Goal: Information Seeking & Learning: Learn about a topic

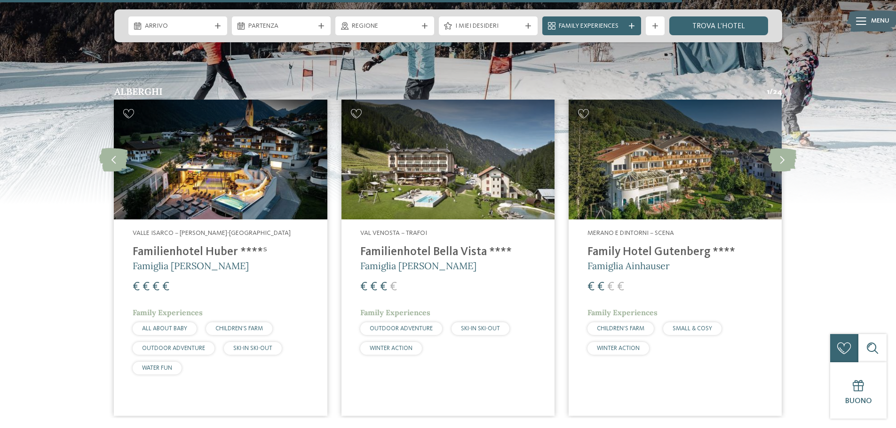
scroll to position [2069, 0]
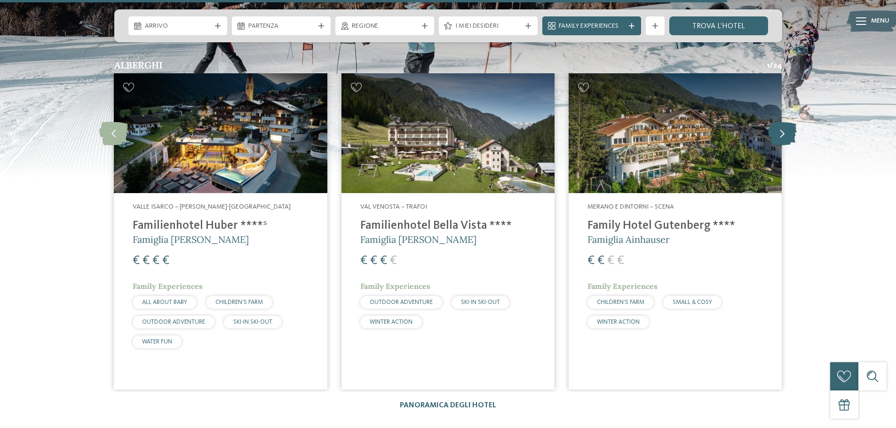
click at [784, 122] on icon at bounding box center [782, 134] width 29 height 24
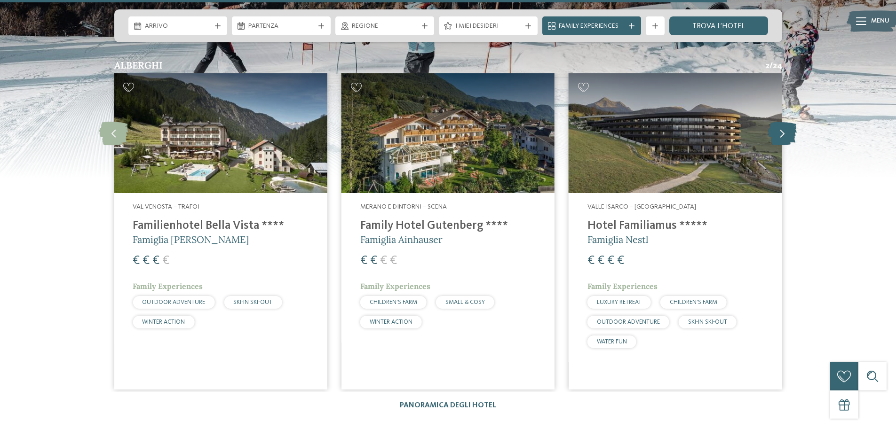
click at [784, 122] on icon at bounding box center [782, 134] width 29 height 24
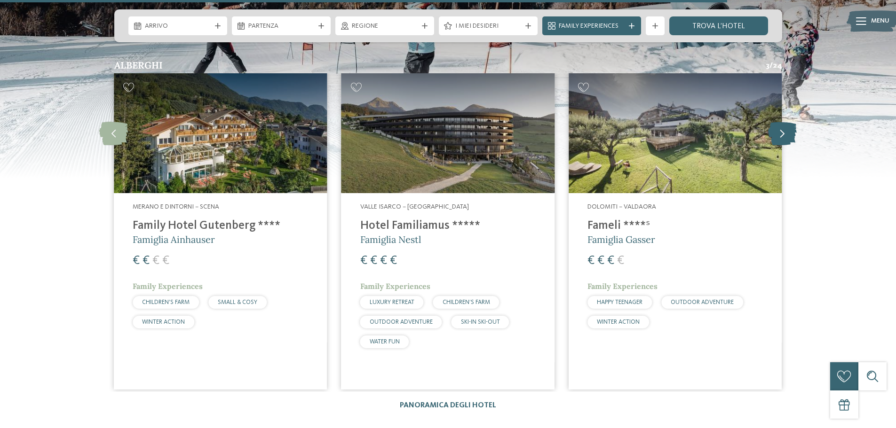
click at [784, 122] on icon at bounding box center [782, 134] width 29 height 24
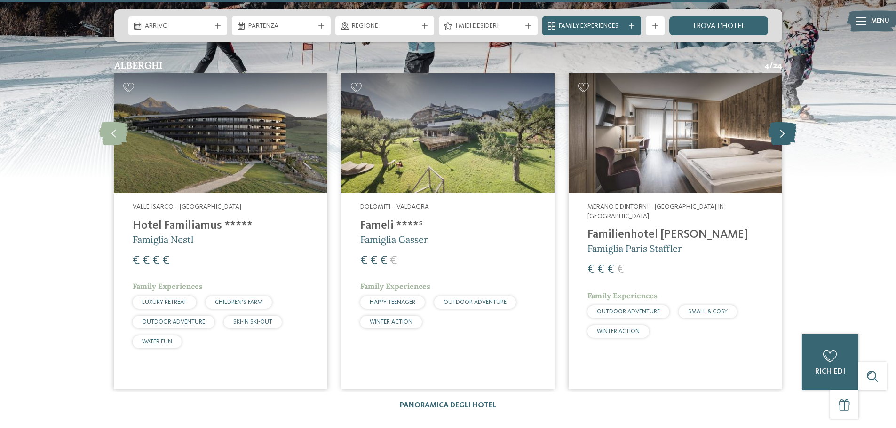
click at [784, 122] on icon at bounding box center [782, 134] width 29 height 24
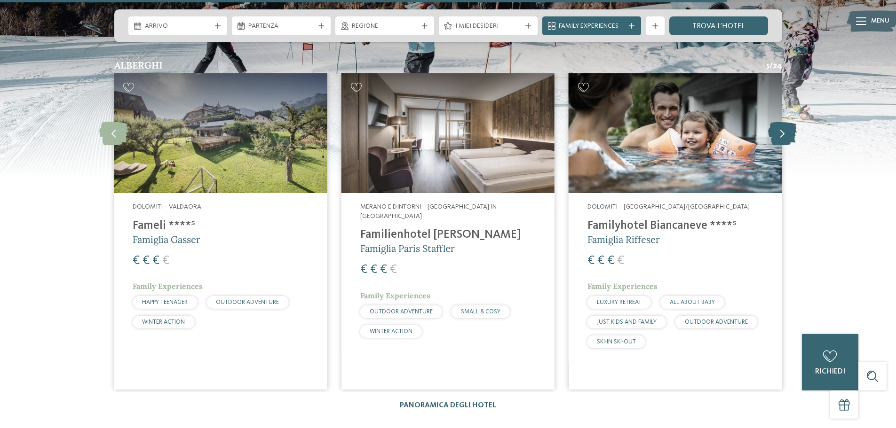
click at [784, 122] on icon at bounding box center [782, 134] width 29 height 24
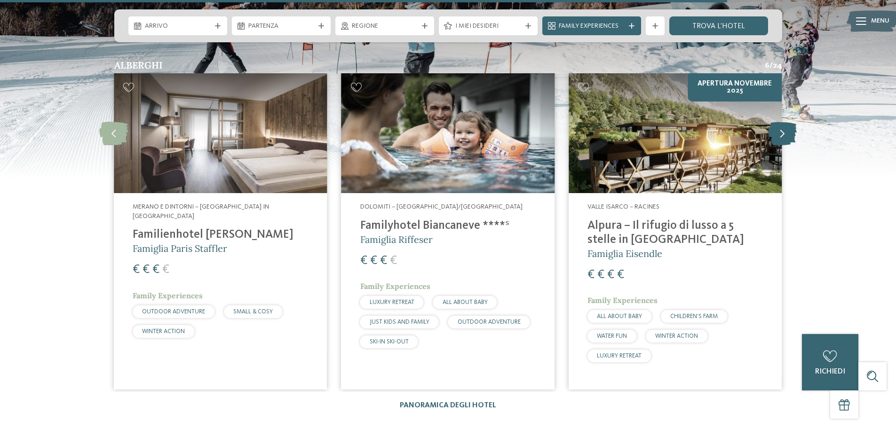
click at [784, 122] on icon at bounding box center [782, 134] width 29 height 24
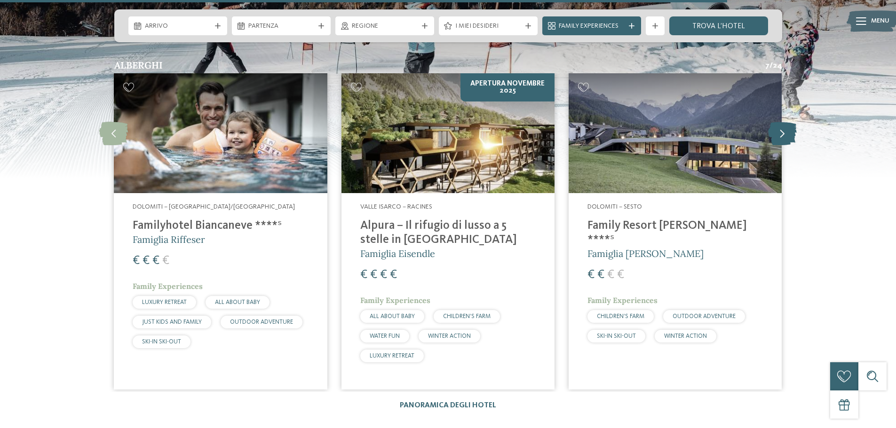
click at [784, 122] on icon at bounding box center [782, 134] width 29 height 24
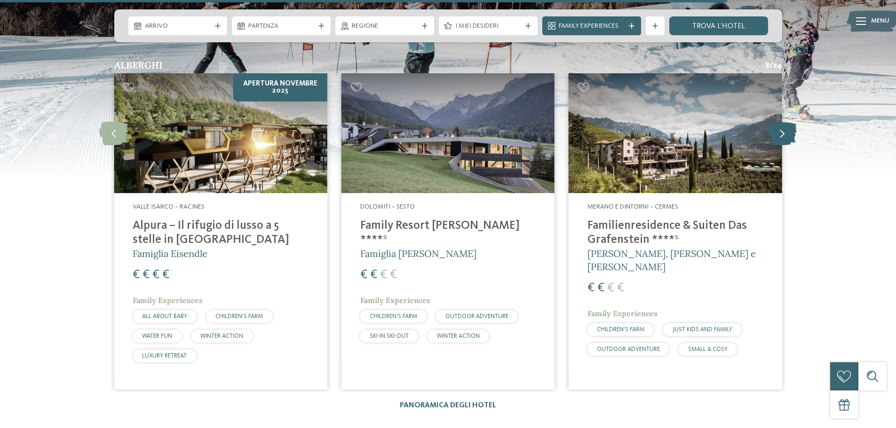
click at [784, 122] on icon at bounding box center [782, 134] width 29 height 24
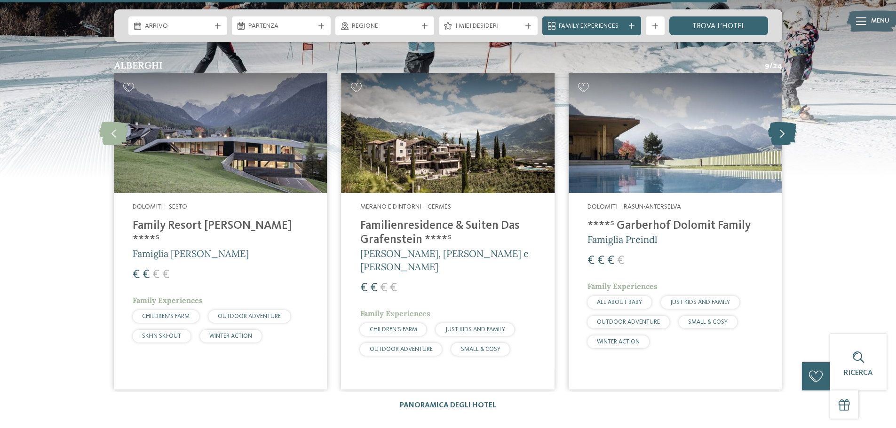
click at [784, 122] on icon at bounding box center [782, 134] width 29 height 24
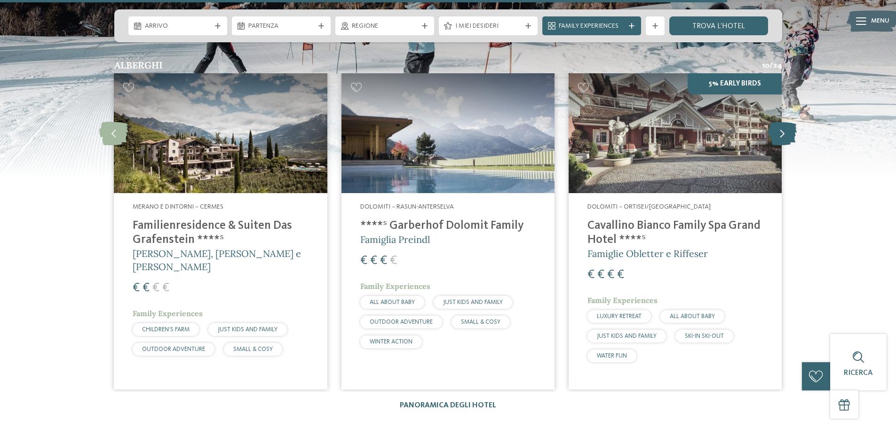
click at [784, 122] on icon at bounding box center [782, 134] width 29 height 24
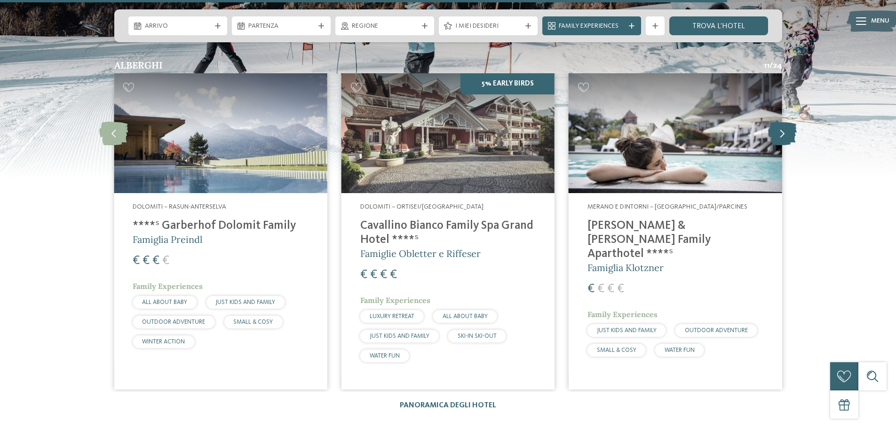
click at [784, 122] on icon at bounding box center [782, 134] width 29 height 24
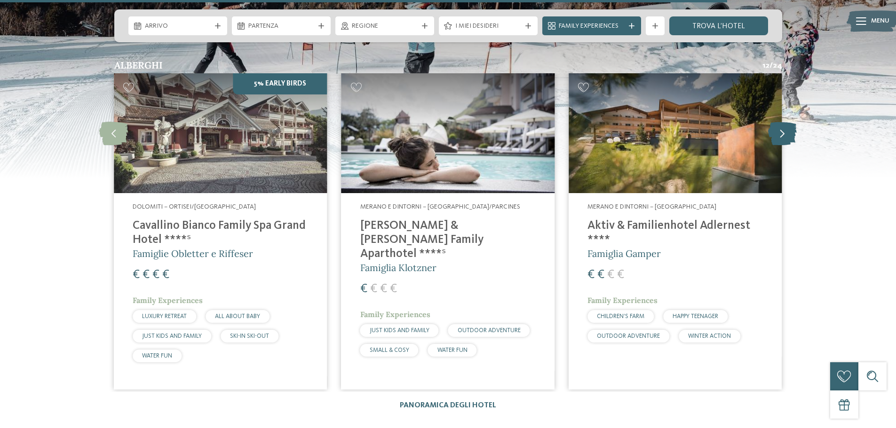
click at [784, 122] on icon at bounding box center [782, 134] width 29 height 24
